Goal: Complete application form

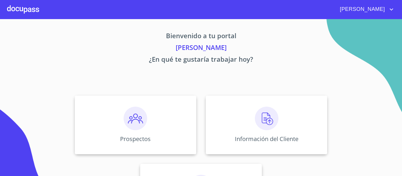
click at [23, 7] on div at bounding box center [23, 9] width 32 height 19
click at [266, 120] on img at bounding box center [267, 119] width 24 height 24
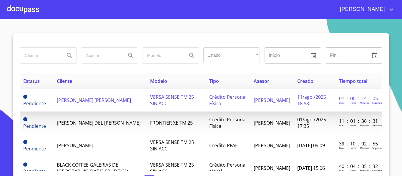
click at [80, 103] on td "[PERSON_NAME] [PERSON_NAME]" at bounding box center [99, 100] width 93 height 23
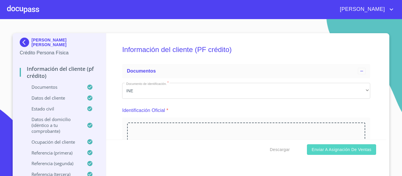
click at [324, 150] on span "Enviar a Asignación de Ventas" at bounding box center [342, 149] width 60 height 7
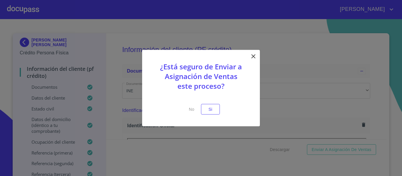
click at [213, 111] on span "Si" at bounding box center [210, 109] width 9 height 7
